Goal: Information Seeking & Learning: Learn about a topic

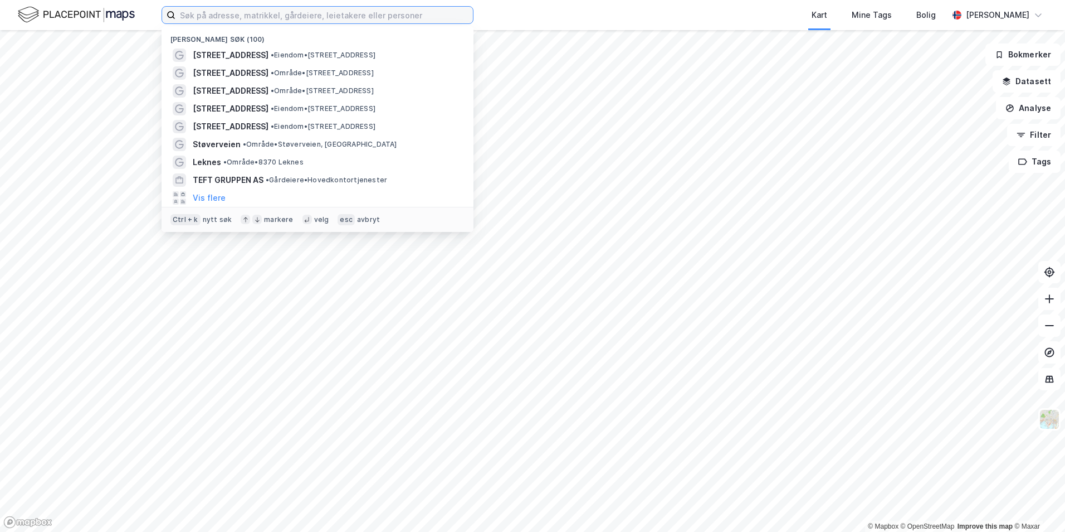
paste input "987 982 748"
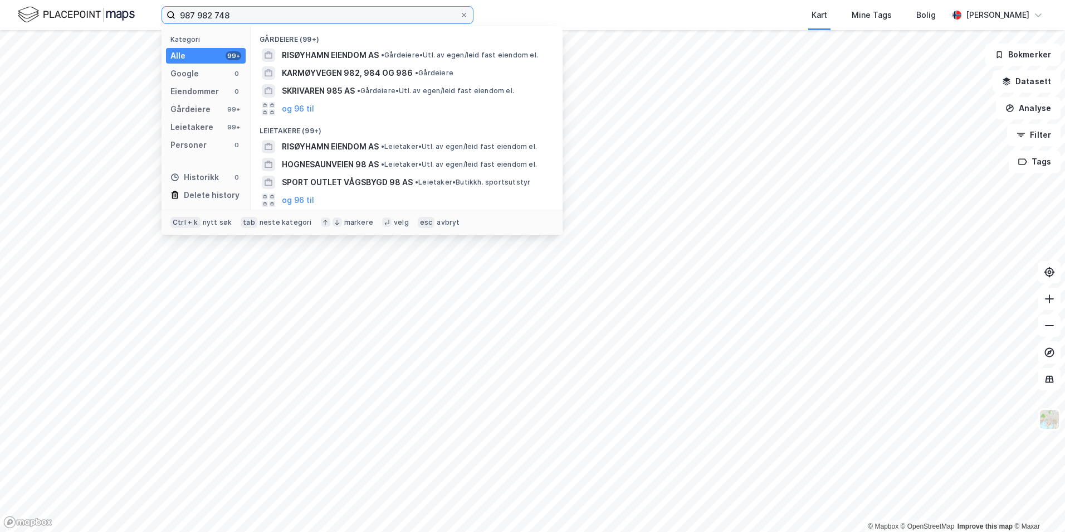
type input "987 982 748"
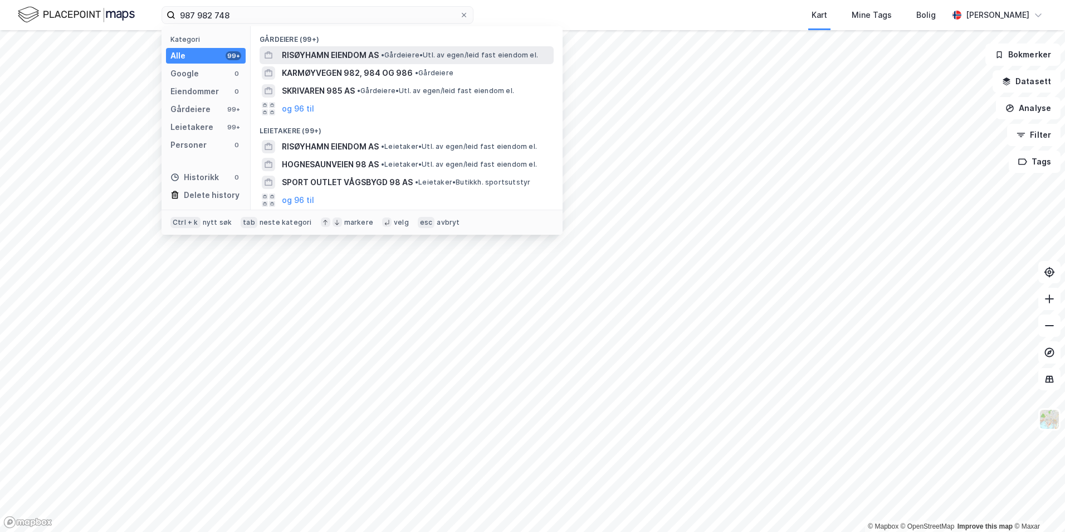
click at [358, 52] on span "RISØYHAMN EIENDOM AS" at bounding box center [330, 54] width 97 height 13
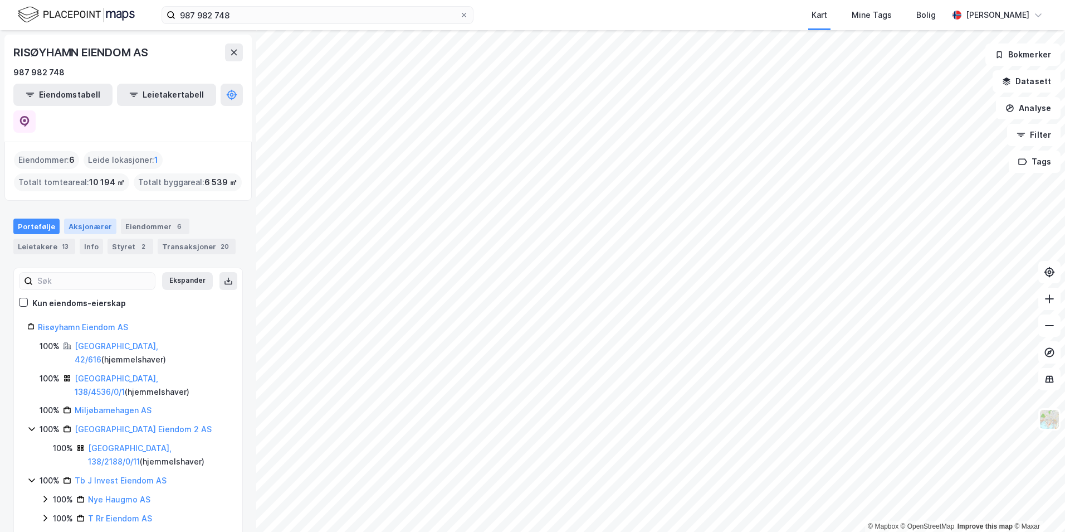
click at [87, 218] on div "Aksjonærer" at bounding box center [90, 226] width 52 height 16
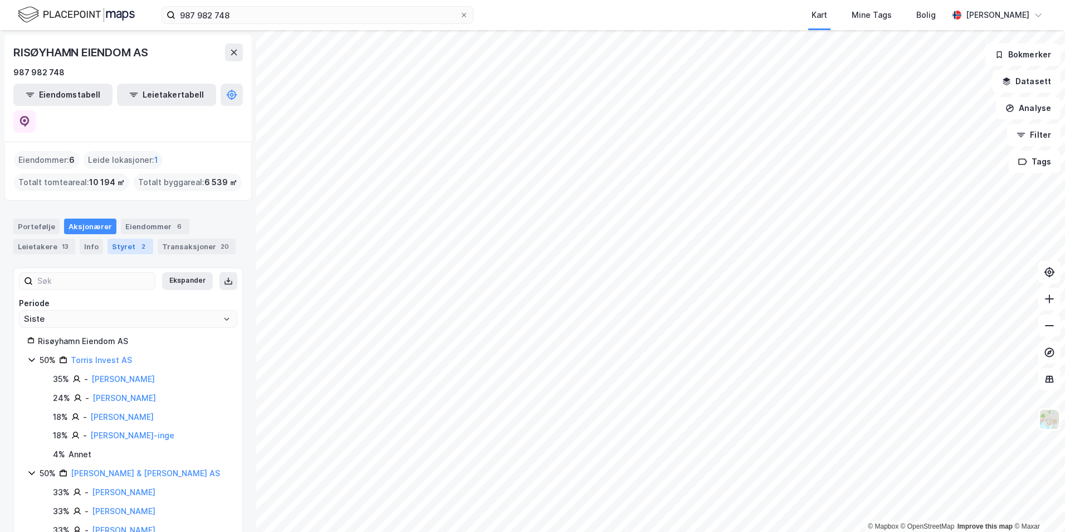
click at [124, 238] on div "Styret 2" at bounding box center [131, 246] width 46 height 16
